Goal: Information Seeking & Learning: Learn about a topic

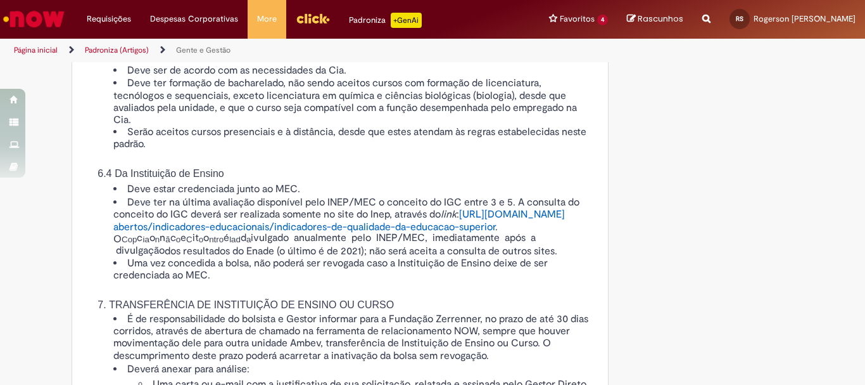
scroll to position [1520, 0]
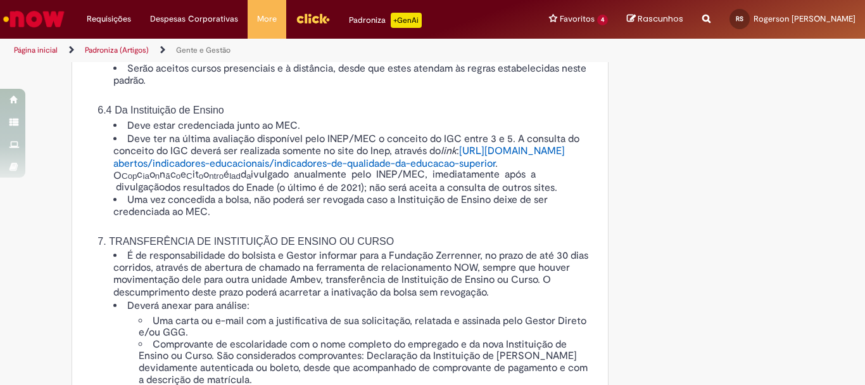
click at [309, 170] on span "abertos/indicadores-educacionais/indicadores-de-qualidade-da-educacao-superior" at bounding box center [304, 163] width 382 height 13
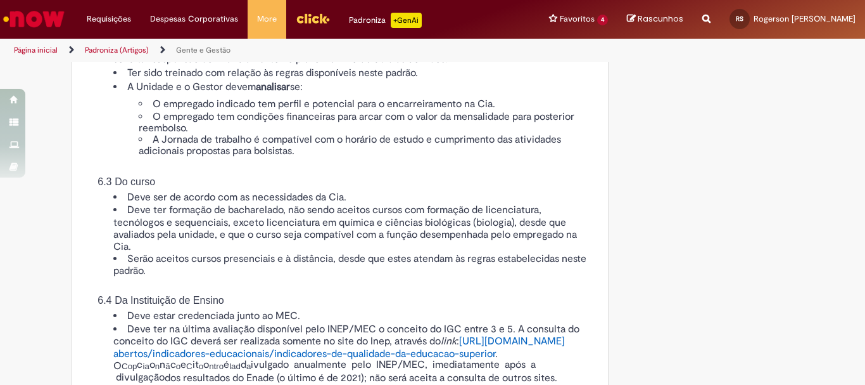
scroll to position [1457, 0]
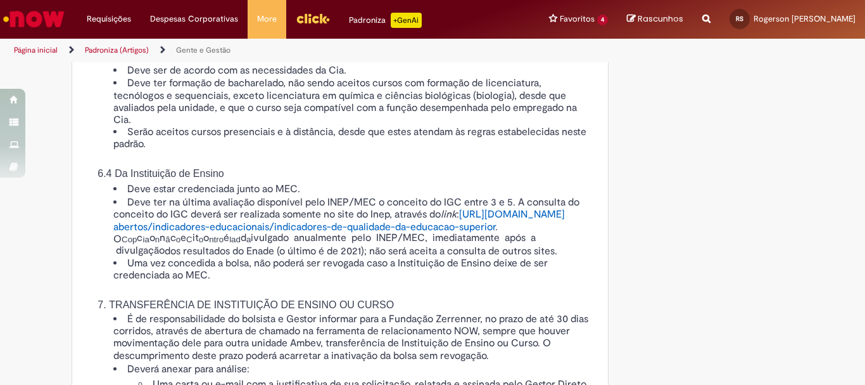
click at [336, 233] on span "abertos/indicadores-educacionais/indicadores-de-qualidade-da-educacao-superior" at bounding box center [304, 226] width 382 height 13
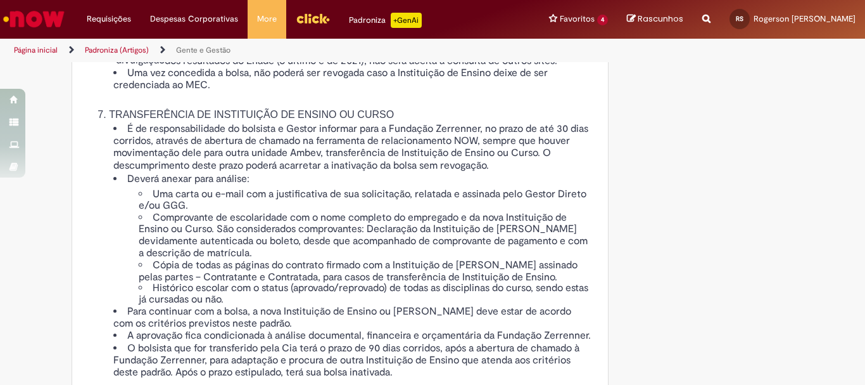
scroll to position [1584, 0]
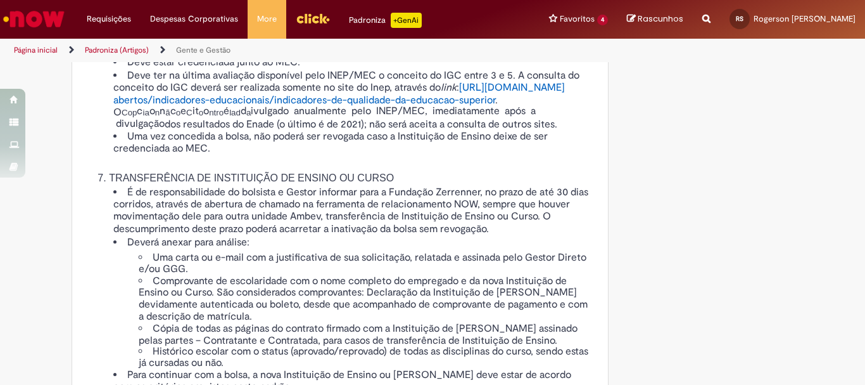
click at [303, 106] on span "abertos/indicadores-educacionais/indicadores-de-qualidade-da-educacao-superior" at bounding box center [304, 100] width 382 height 13
